Goal: Complete application form

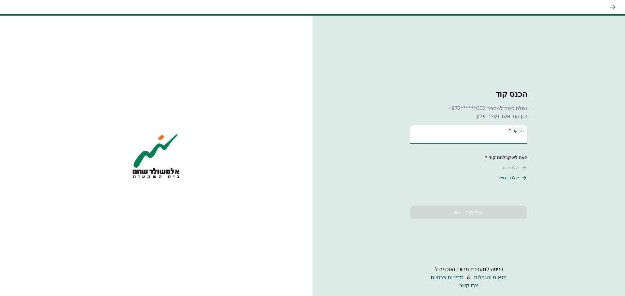
click at [508, 136] on input "הזן קוד   *" at bounding box center [468, 135] width 117 height 18
type input "******"
click at [483, 217] on button "שליחה" at bounding box center [468, 212] width 117 height 13
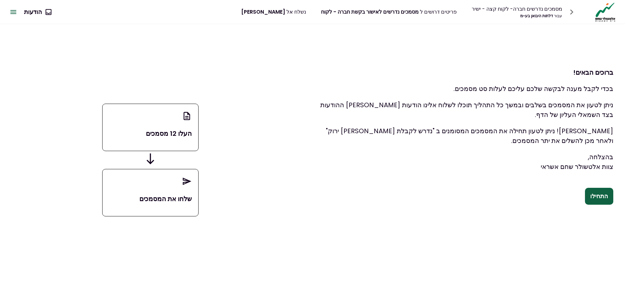
click at [609, 199] on button "התחילו" at bounding box center [599, 196] width 28 height 17
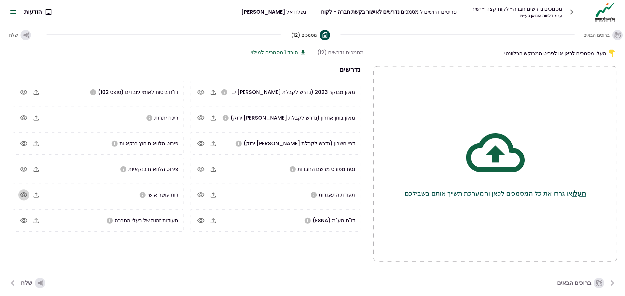
click at [22, 194] on icon "button" at bounding box center [24, 195] width 8 height 8
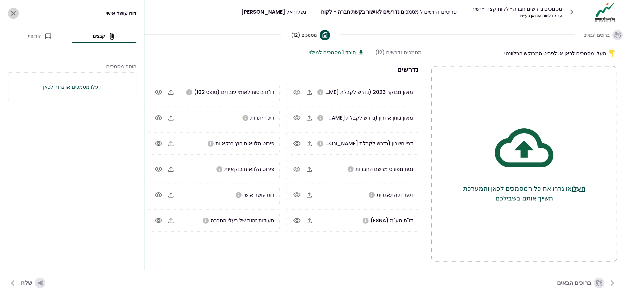
click at [14, 13] on icon "close" at bounding box center [13, 13] width 5 height 5
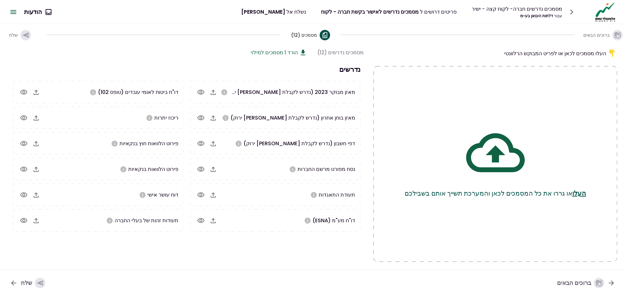
click at [297, 75] on section "נדרשים מאזן מבוקר 2023 (נדרש לקבלת [PERSON_NAME] ירוק) מאזן בוחן אחרון (נדרש לק…" at bounding box center [187, 148] width 354 height 168
click at [148, 117] on icon "אנא העלו ריכוז יתרות עדכני בבנקים, בחברות אשראי חוץ בנקאיות ובחברות כרטיסי אשראי" at bounding box center [149, 118] width 6 height 6
click at [195, 32] on div "ברוכים הבאים מסמכים (12) שלח" at bounding box center [312, 34] width 625 height 21
click at [300, 237] on section "מסמכים נדרשים (12) הורד 1 מסמכים למילוי נדרשים מאזן מבוקר 2023 (נדרש לקבלת [PER…" at bounding box center [186, 155] width 356 height 214
click at [561, 38] on div "ברוכים הבאים מסמכים (12) שלח" at bounding box center [312, 34] width 625 height 21
